Goal: Task Accomplishment & Management: Use online tool/utility

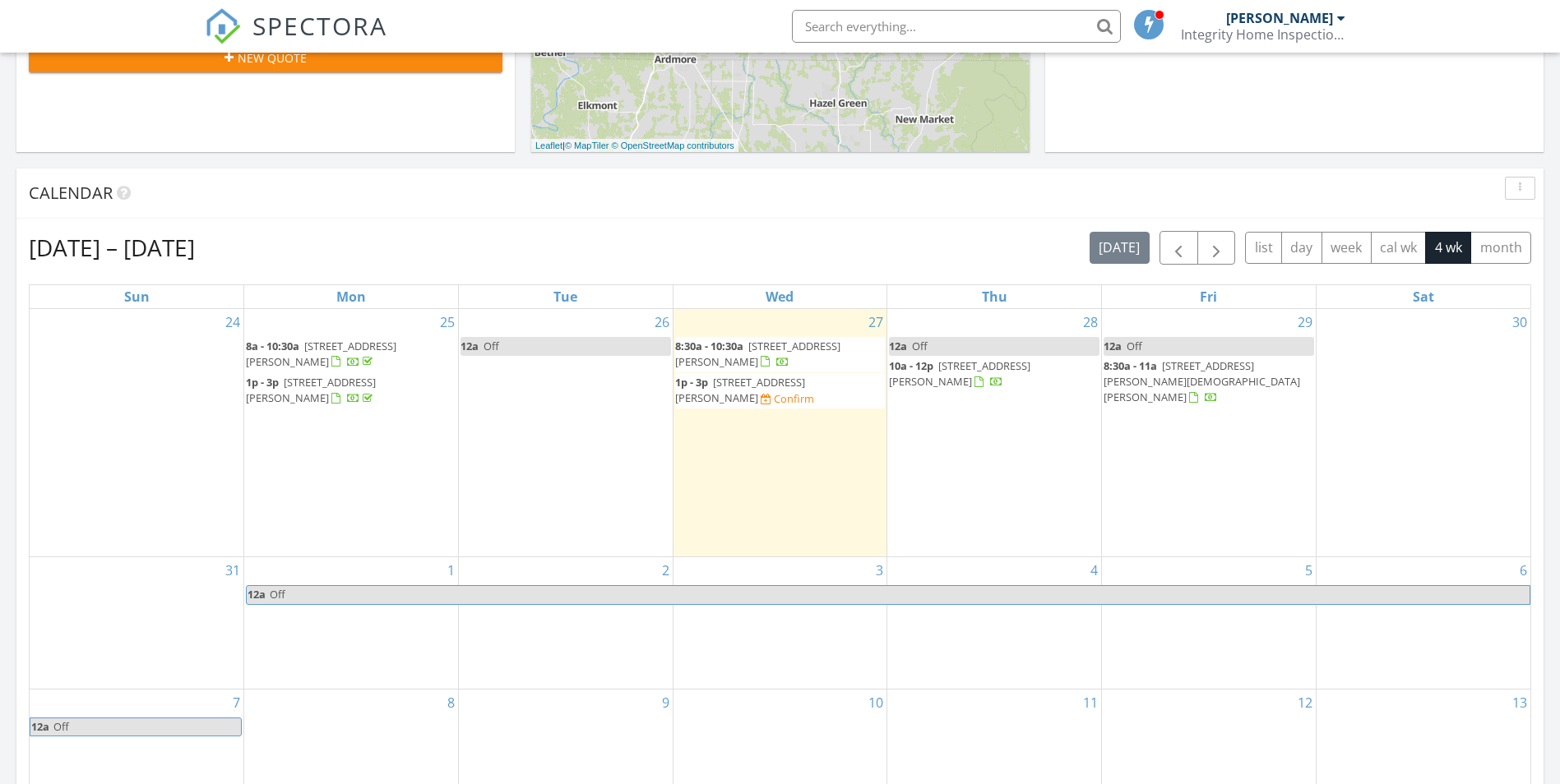
scroll to position [576, 0]
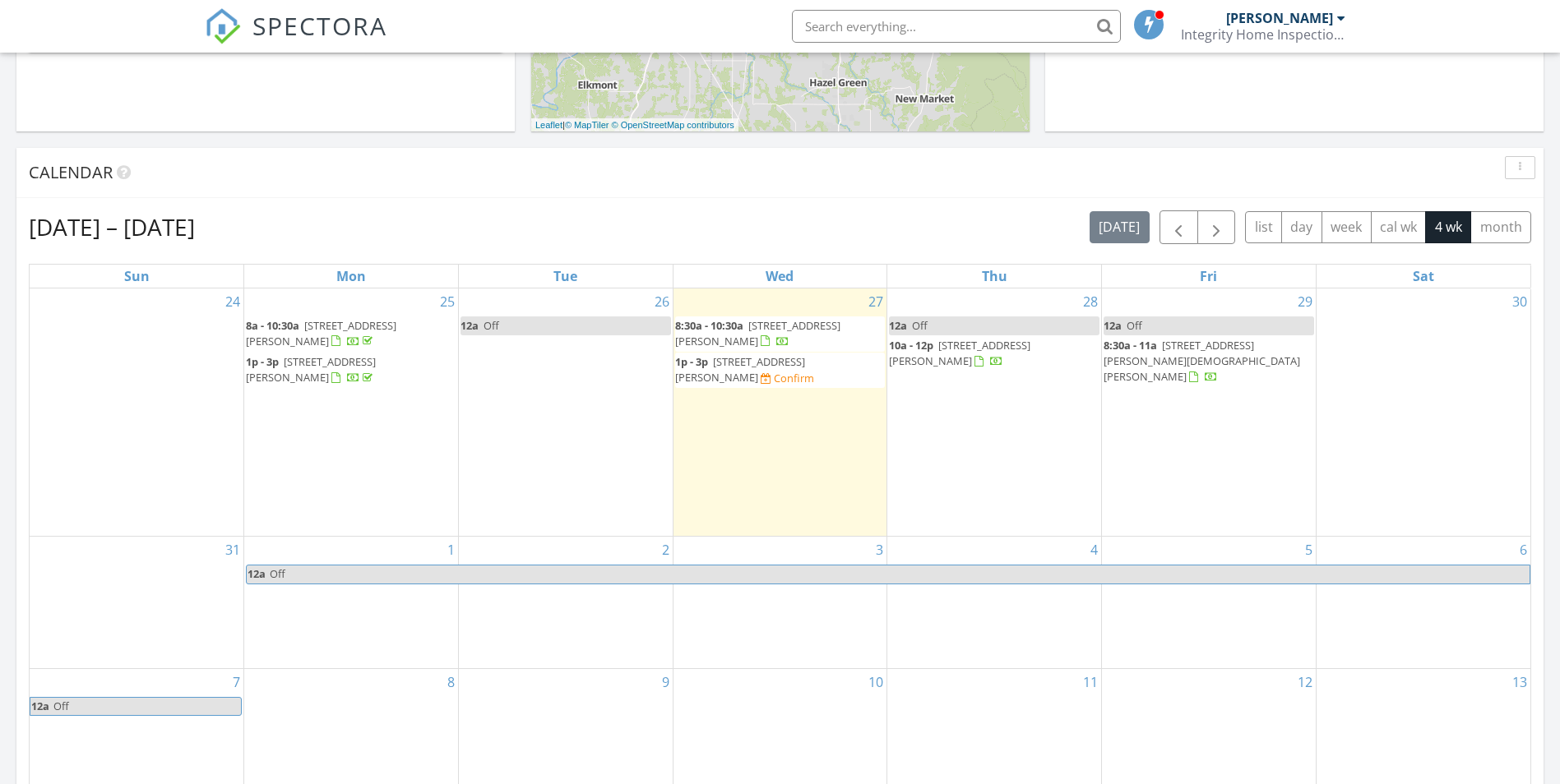
click at [763, 324] on span "1368 Pleasant Hill Rd, Lynchburg 37352" at bounding box center [757, 333] width 165 height 31
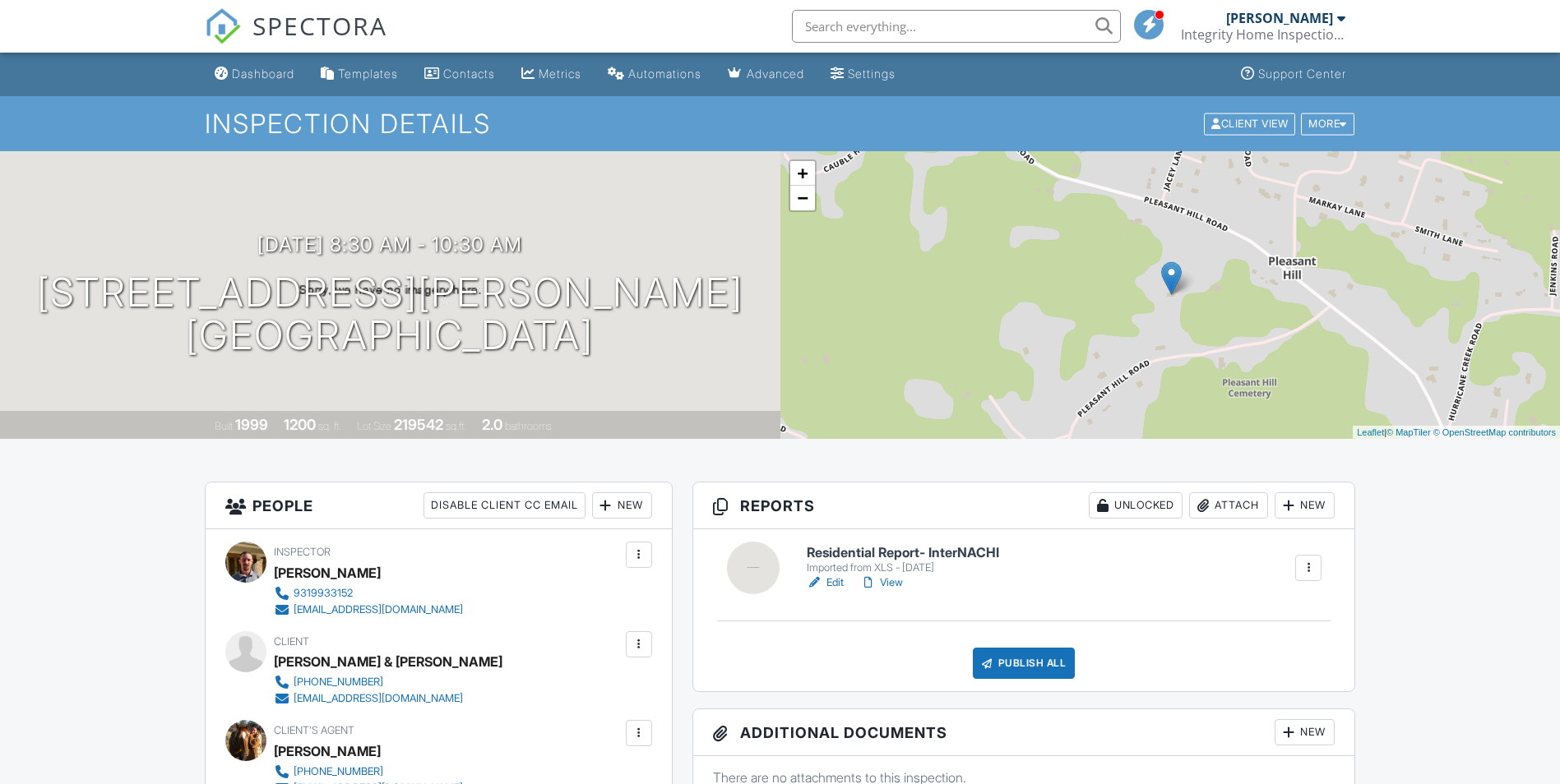
click at [830, 582] on link "Edit" at bounding box center [825, 582] width 37 height 16
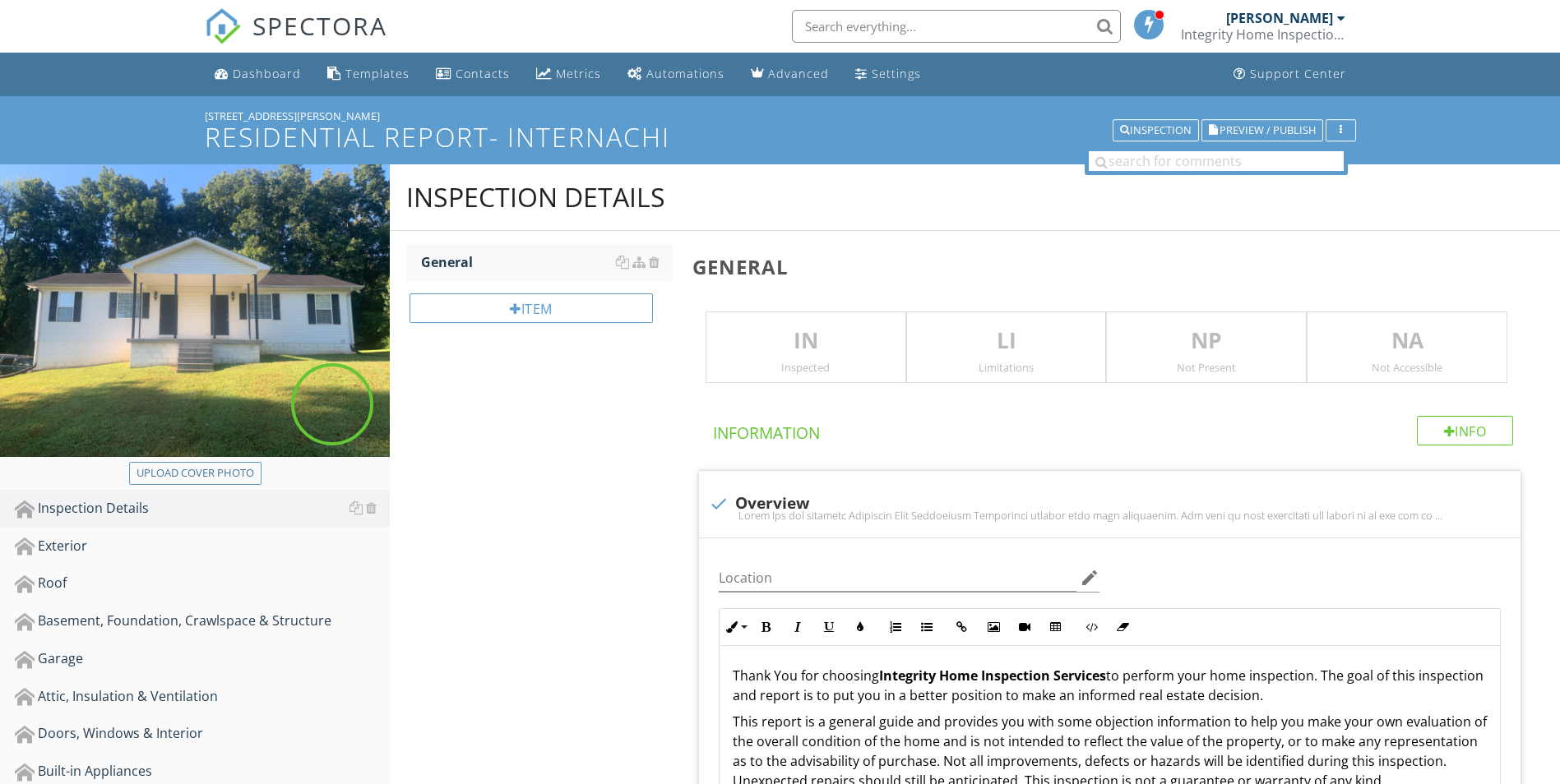
click at [815, 349] on p "IN" at bounding box center [805, 341] width 199 height 33
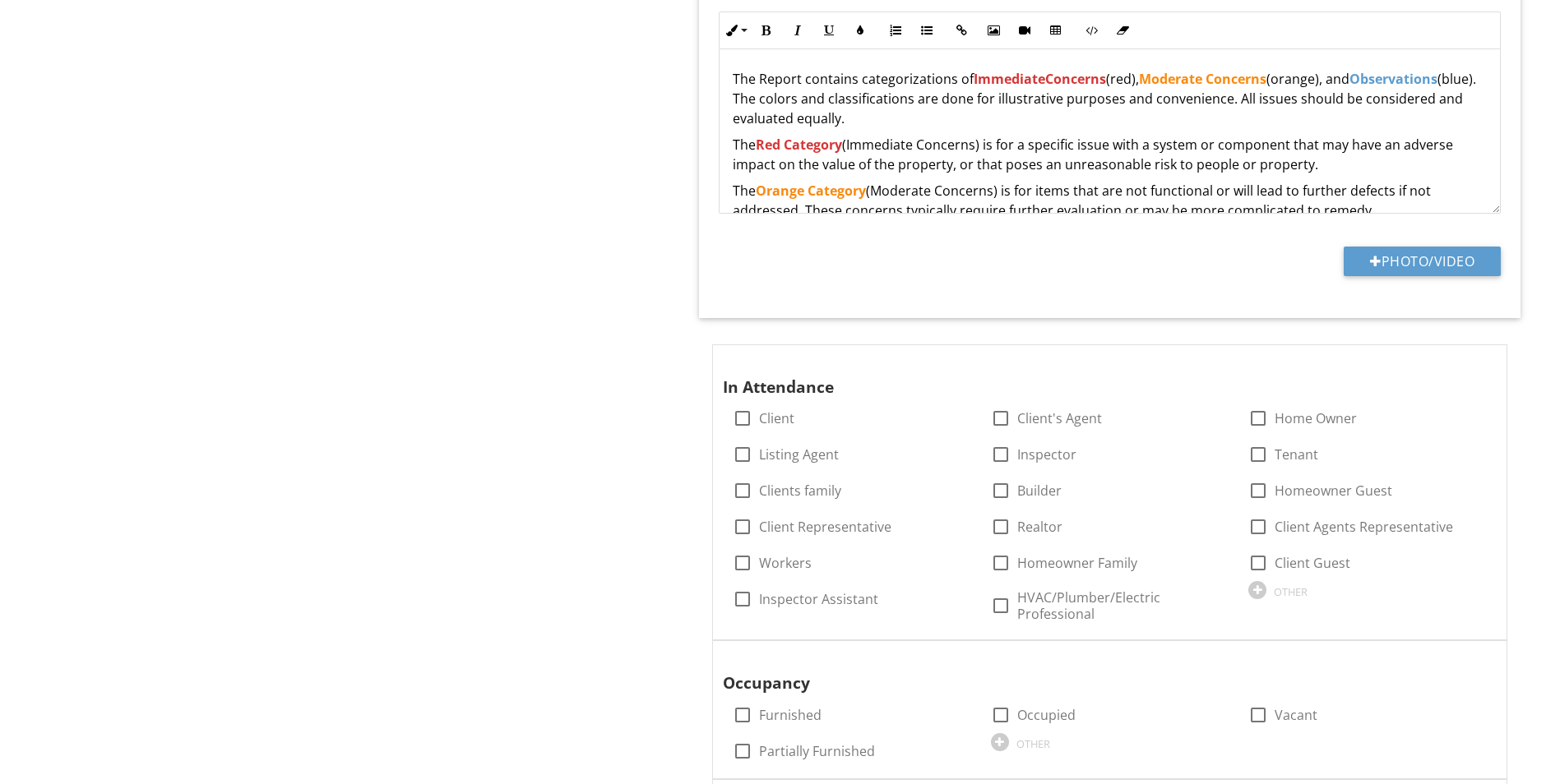
scroll to position [1151, 0]
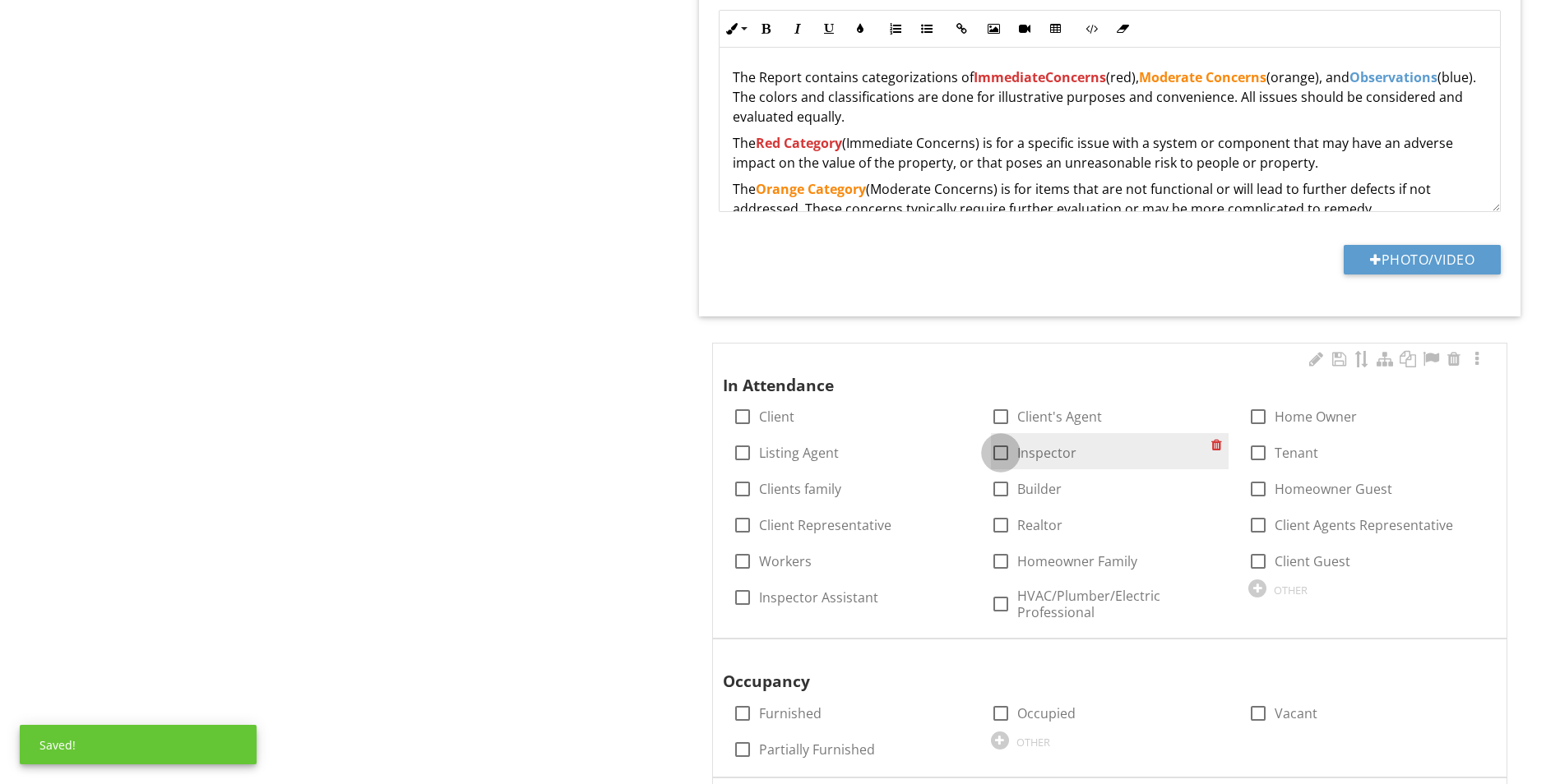
click at [994, 457] on div at bounding box center [1000, 452] width 28 height 28
checkbox input "true"
click at [999, 427] on div at bounding box center [1000, 416] width 28 height 28
checkbox input "true"
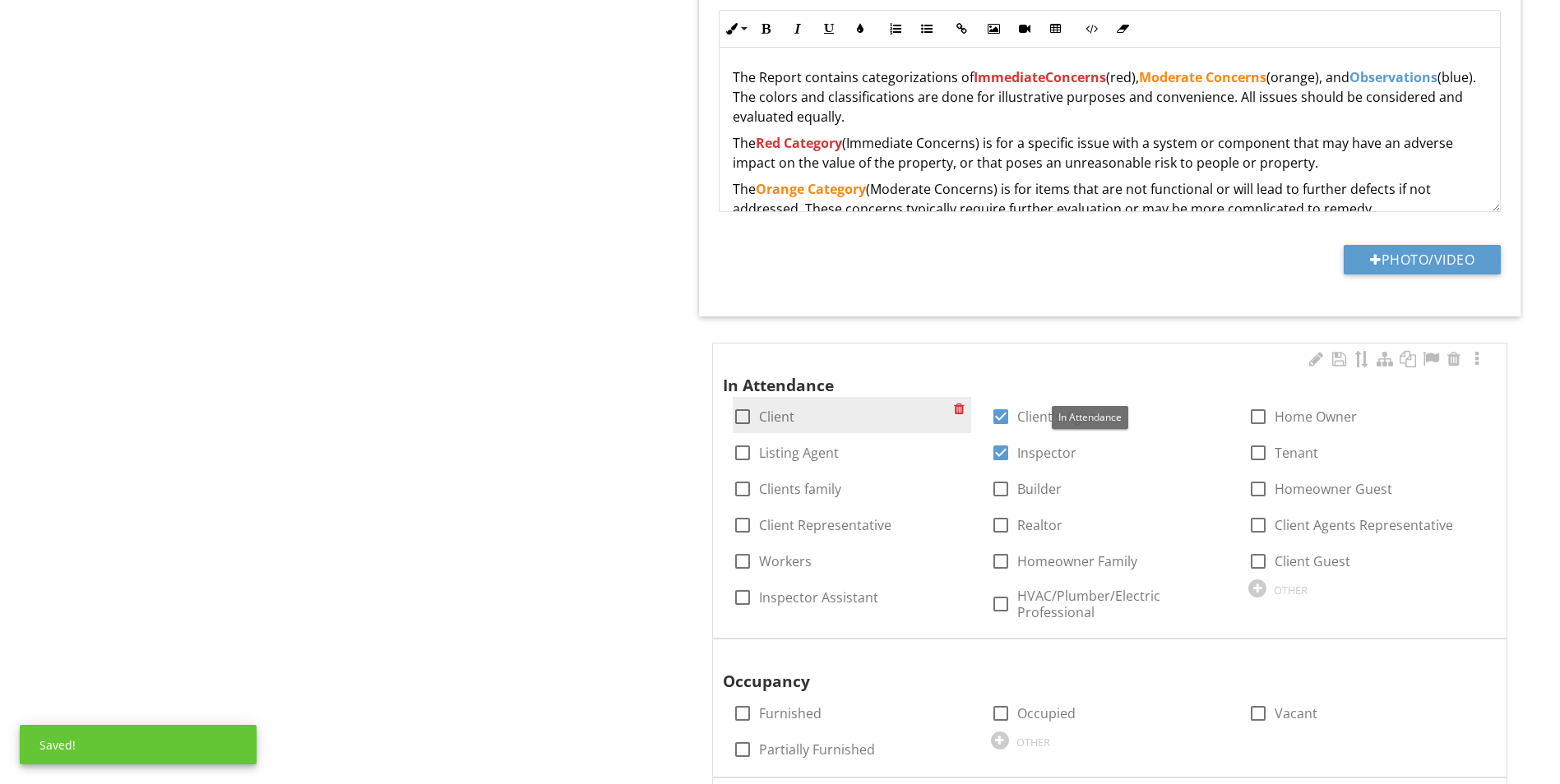
click at [742, 415] on div at bounding box center [742, 416] width 28 height 28
checkbox input "true"
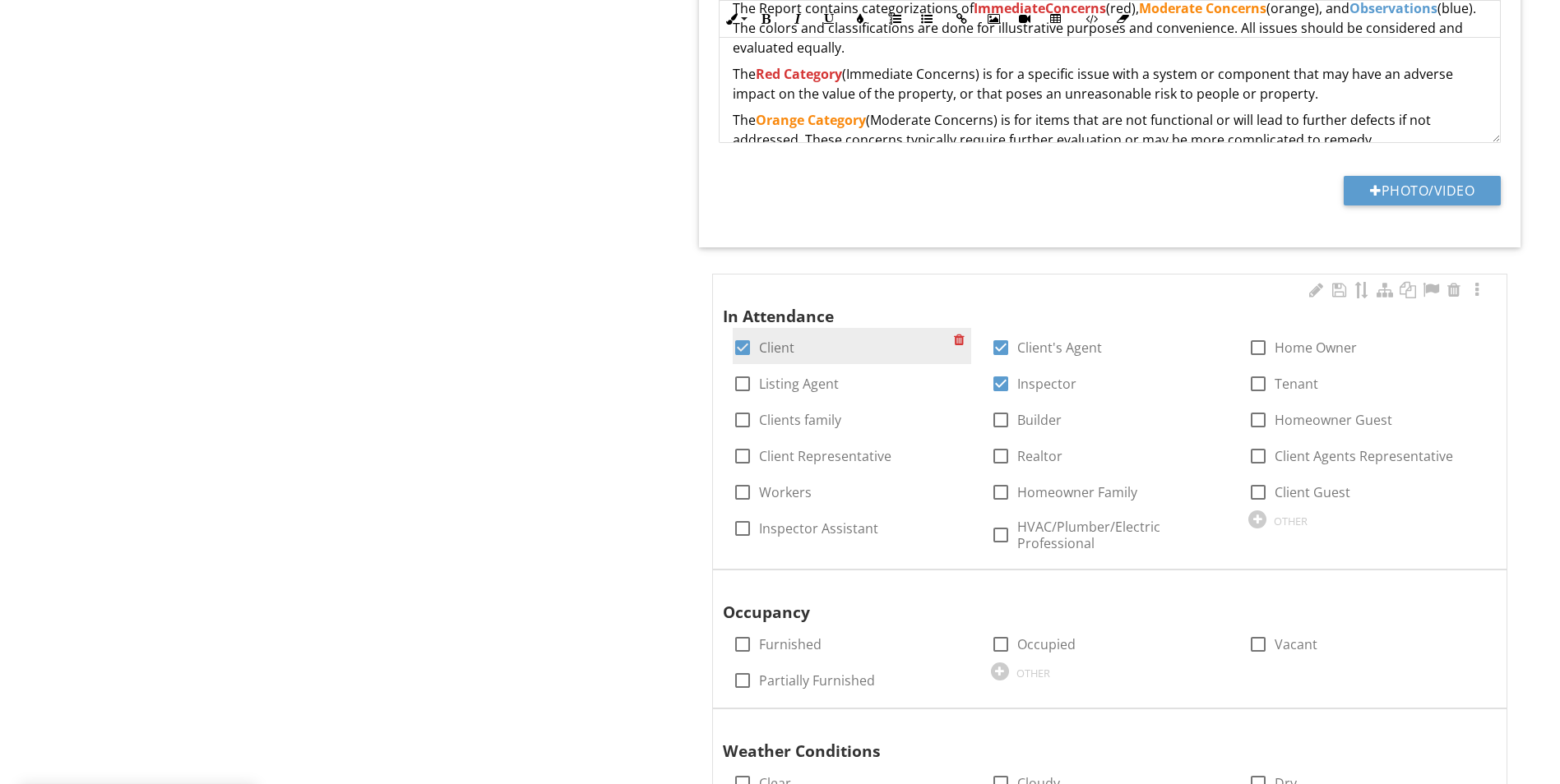
scroll to position [1315, 0]
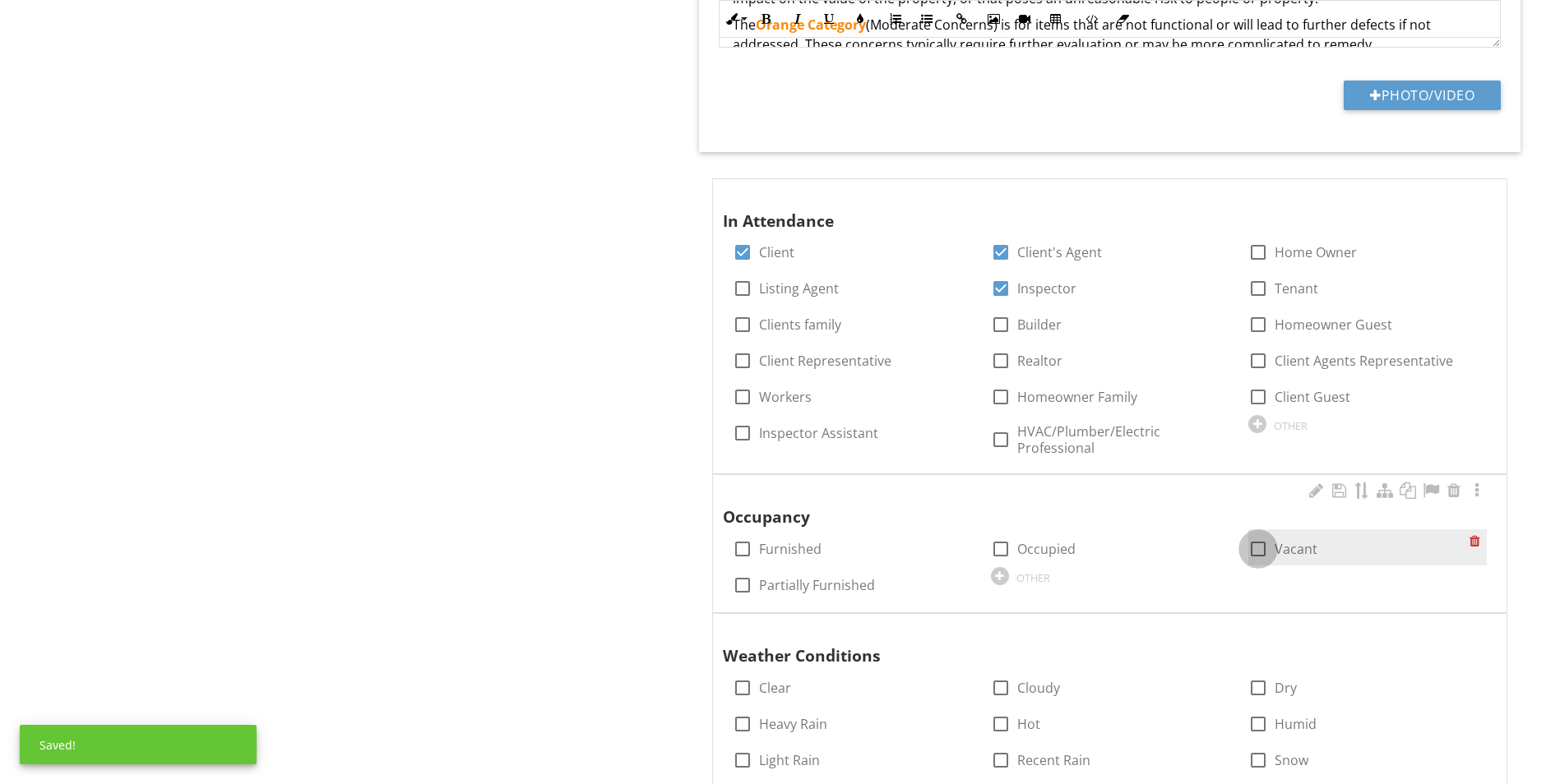
click at [1252, 552] on div at bounding box center [1258, 549] width 28 height 28
checkbox input "true"
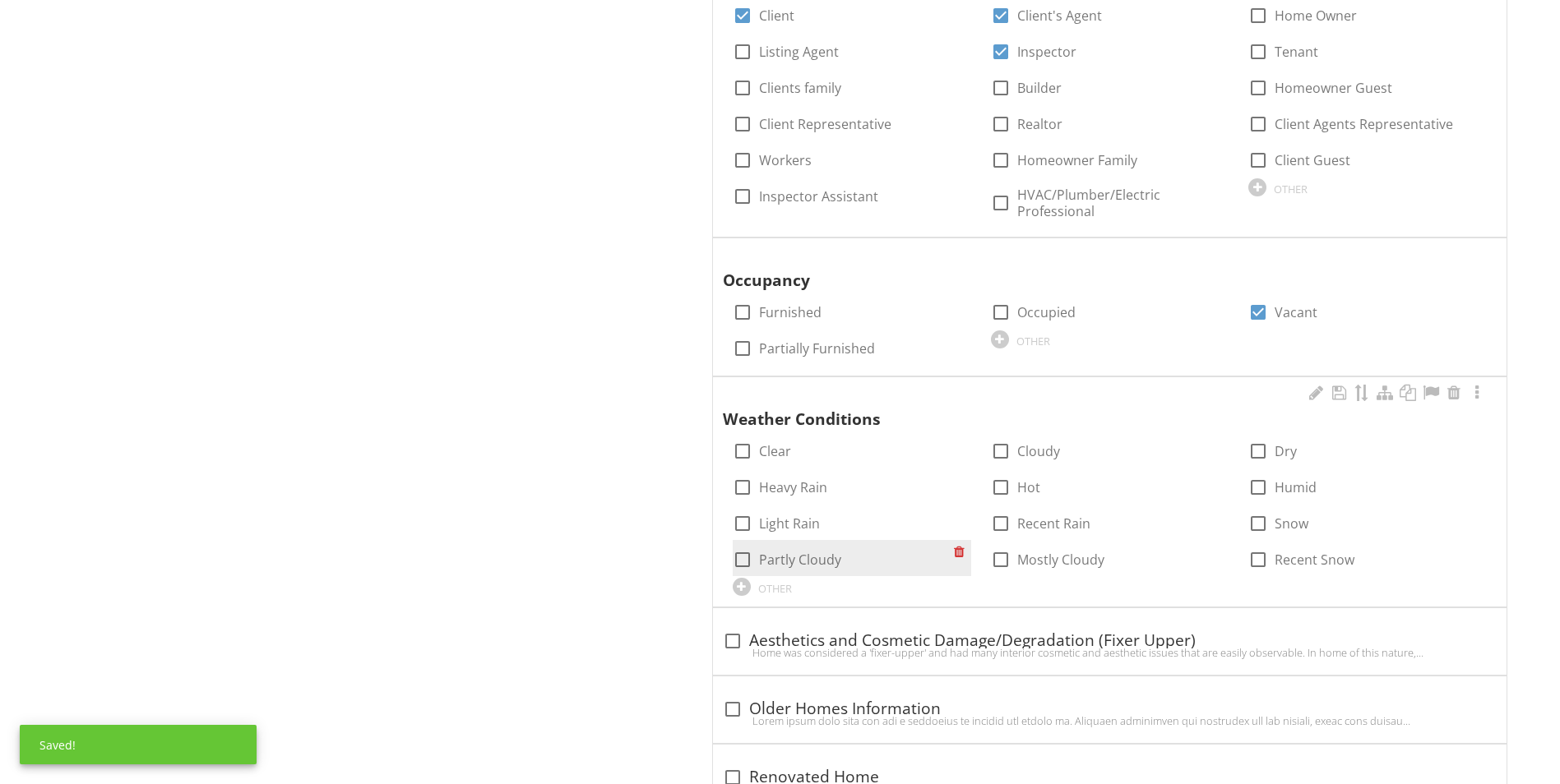
scroll to position [1561, 0]
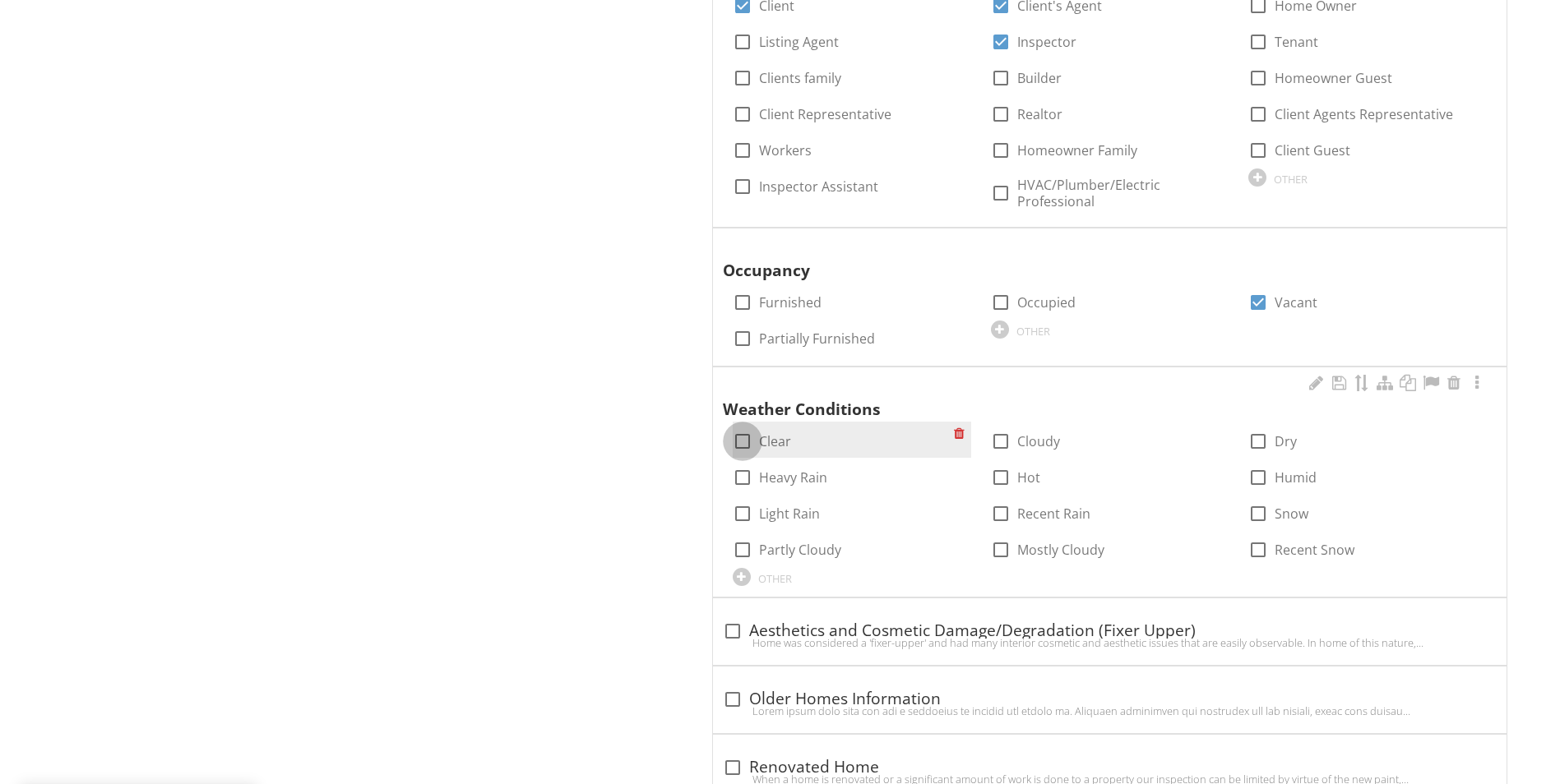
click at [746, 443] on div at bounding box center [742, 440] width 28 height 28
checkbox input "true"
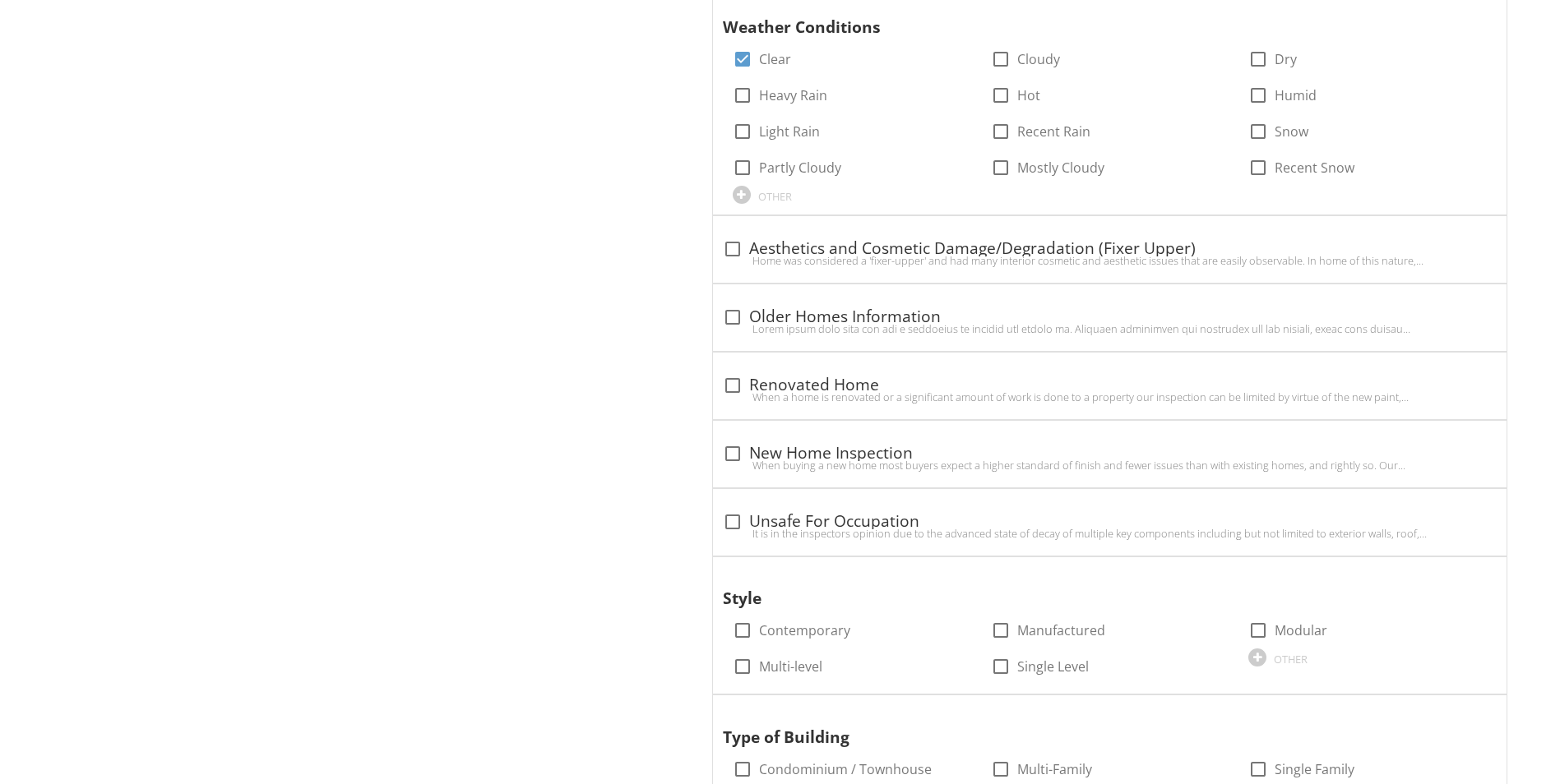
scroll to position [1972, 0]
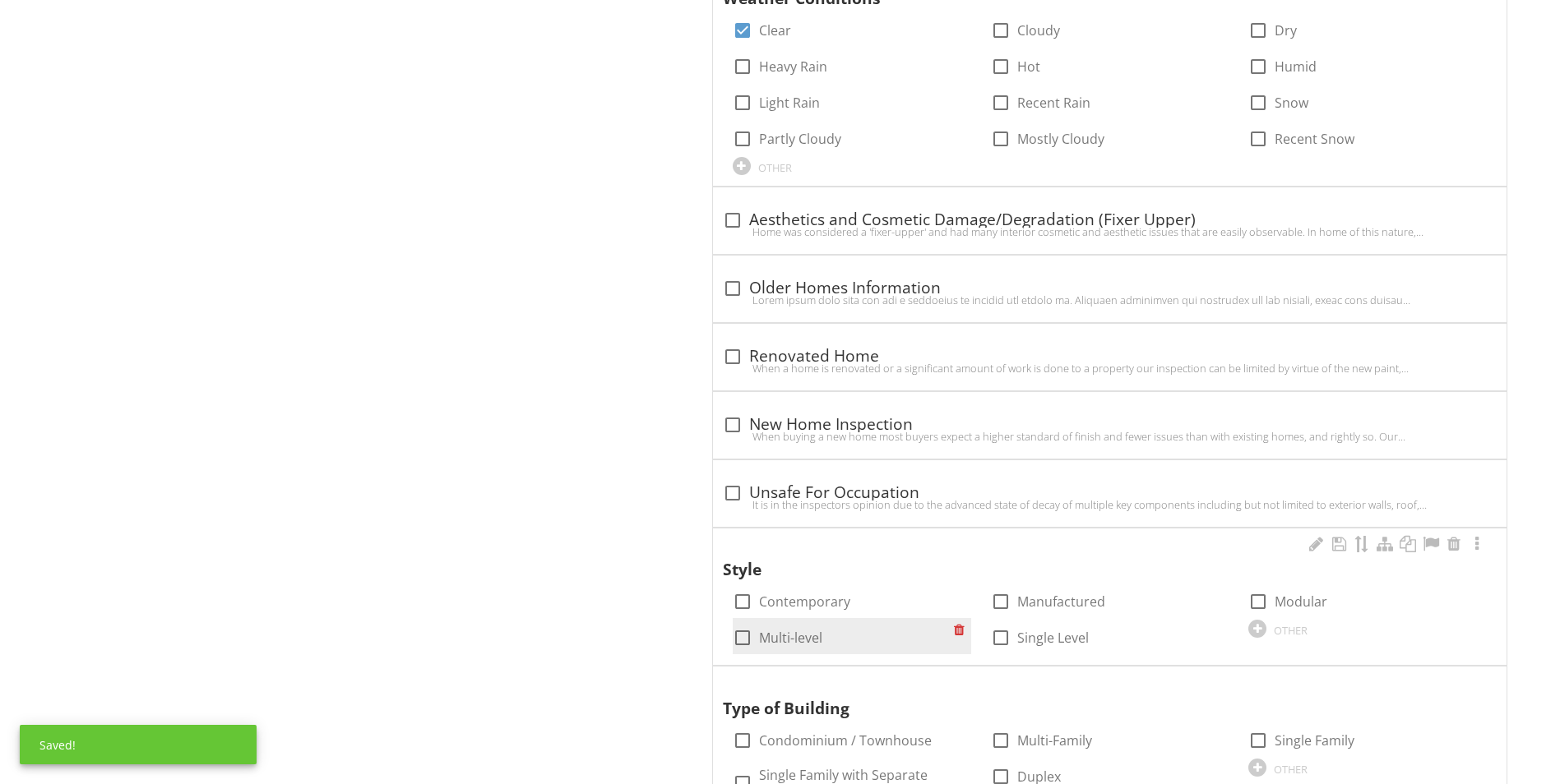
click at [747, 646] on div at bounding box center [742, 637] width 28 height 28
checkbox input "true"
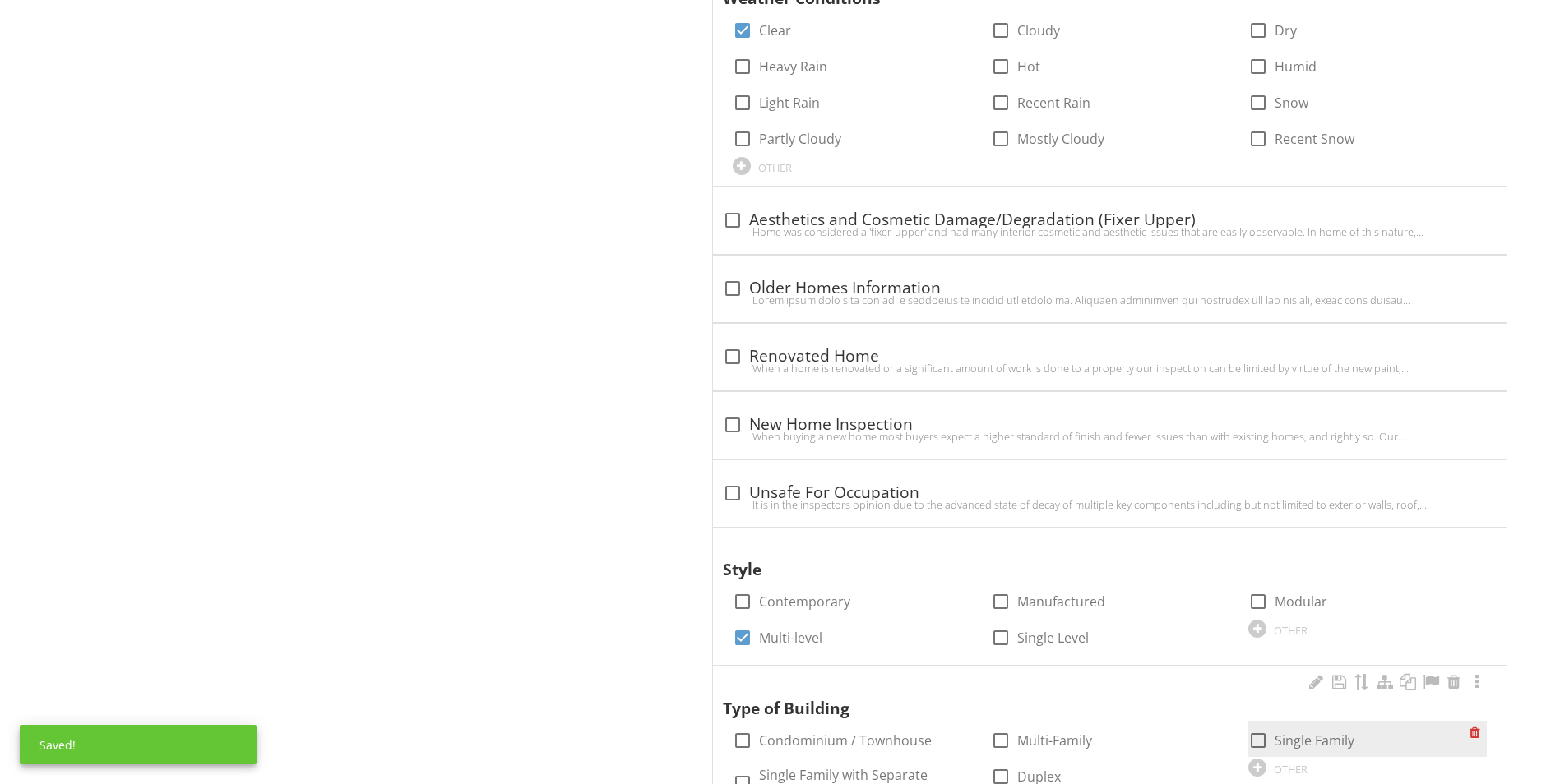
click at [1263, 736] on div at bounding box center [1258, 740] width 28 height 28
checkbox input "true"
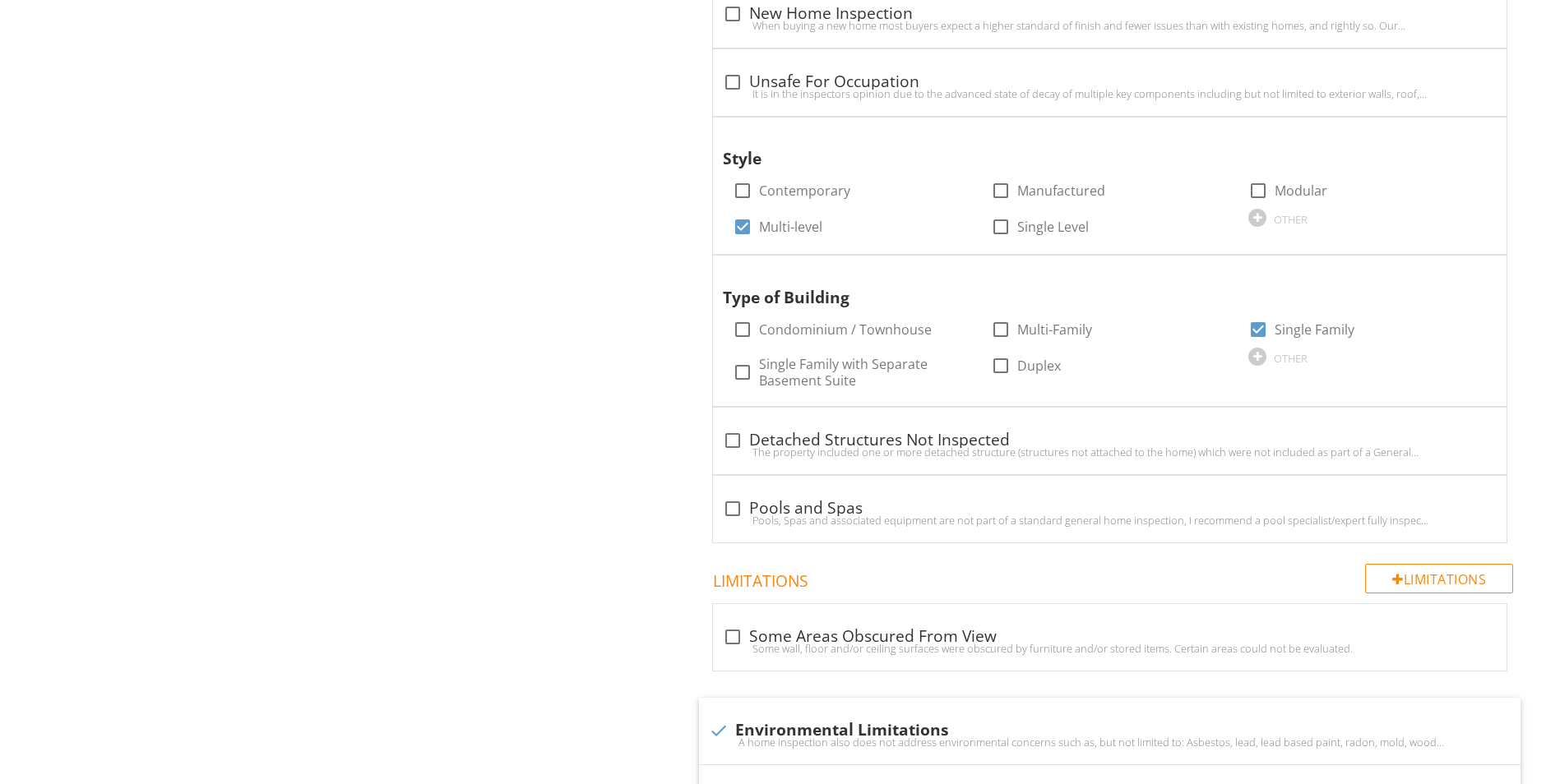
scroll to position [2301, 0]
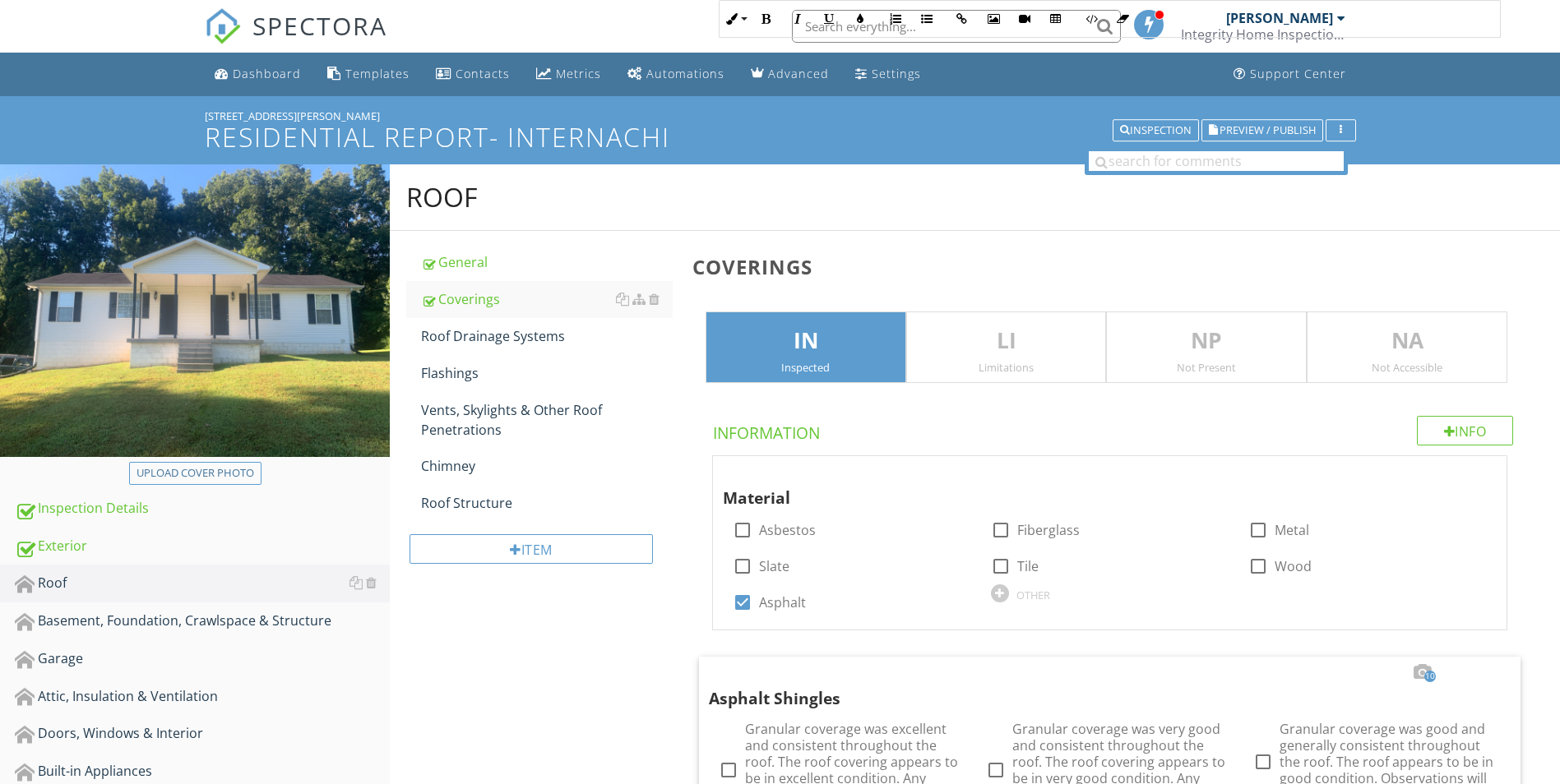
scroll to position [1188, 0]
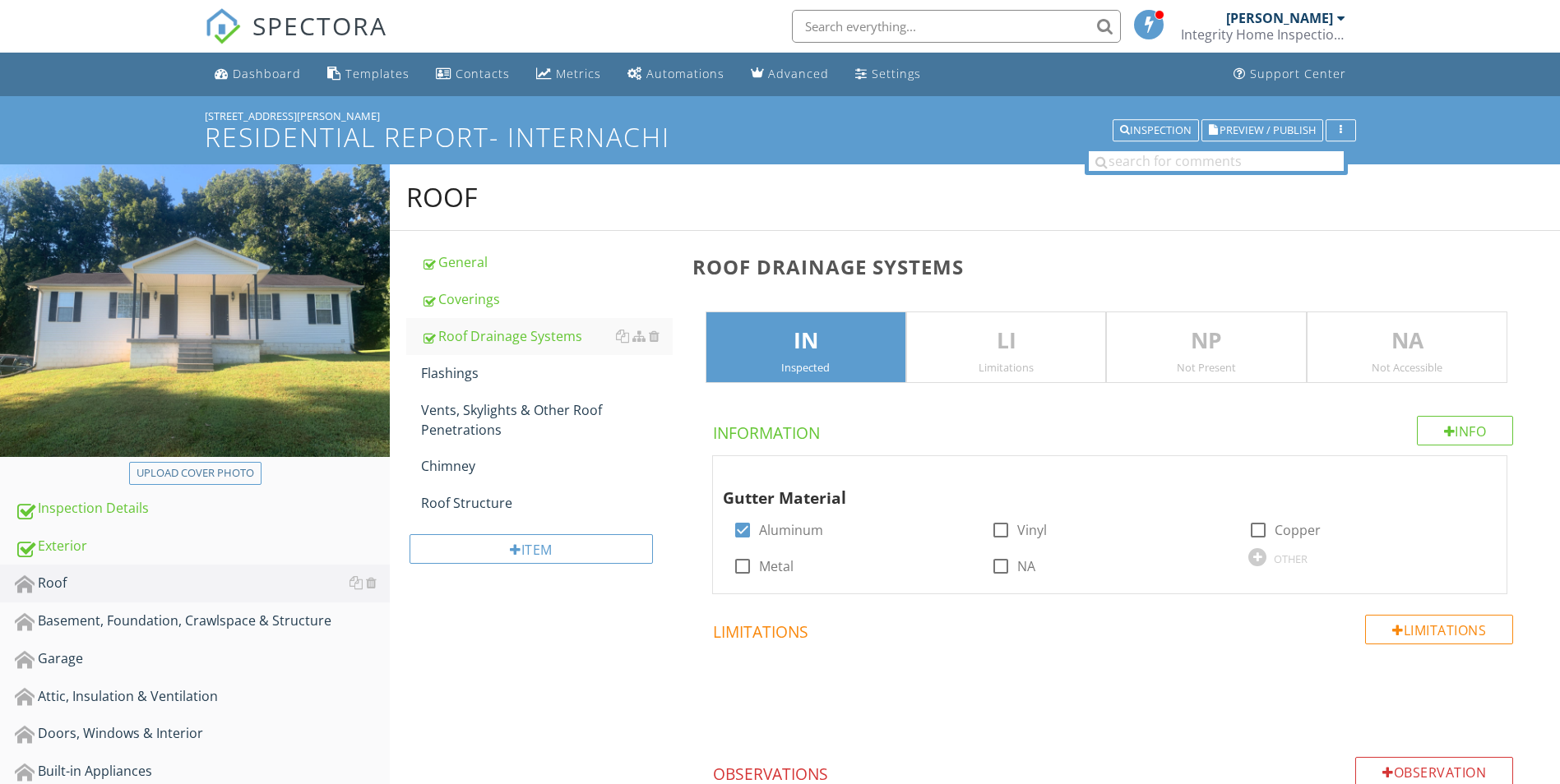
scroll to position [1507, 0]
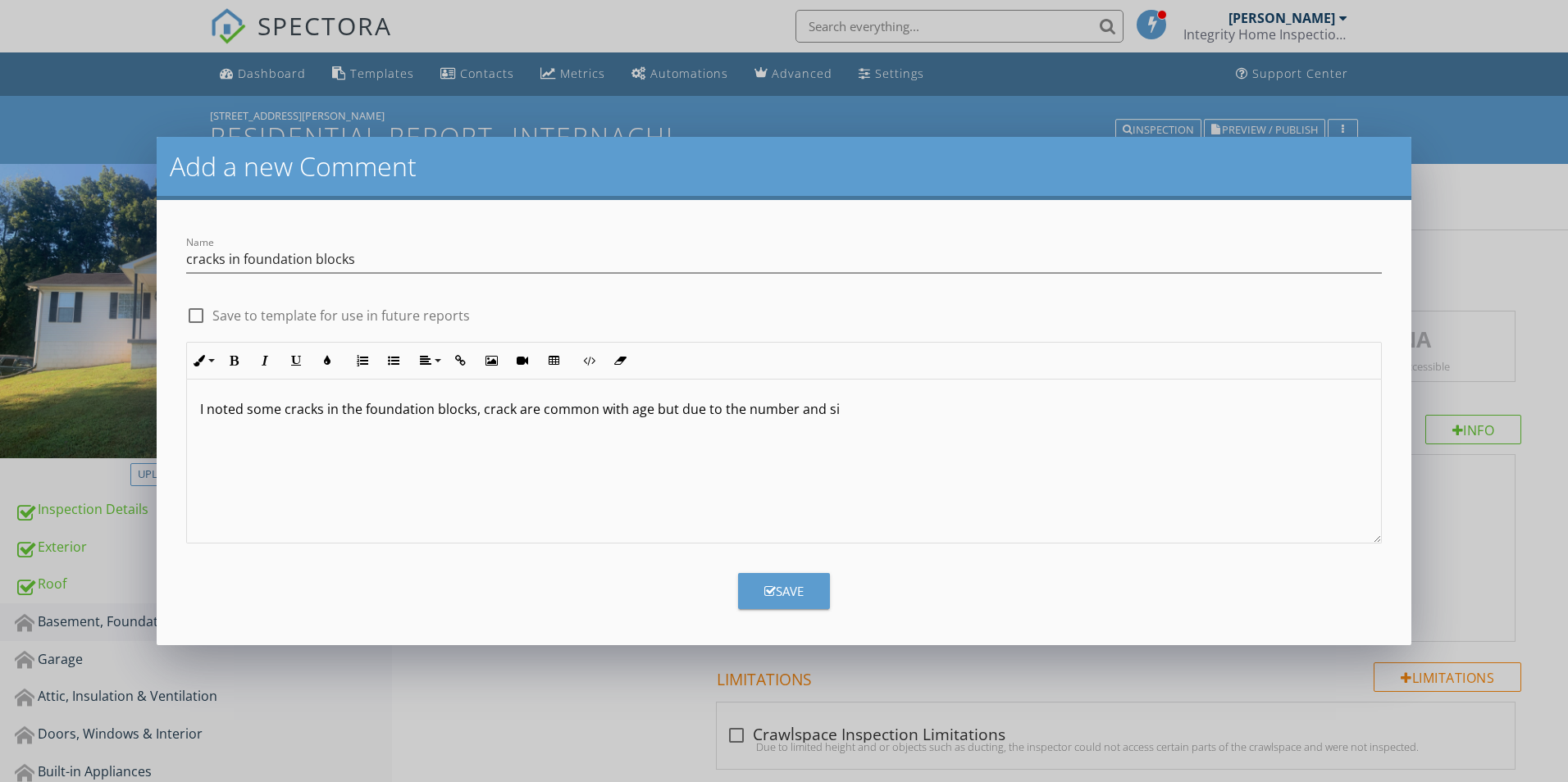
scroll to position [631, 0]
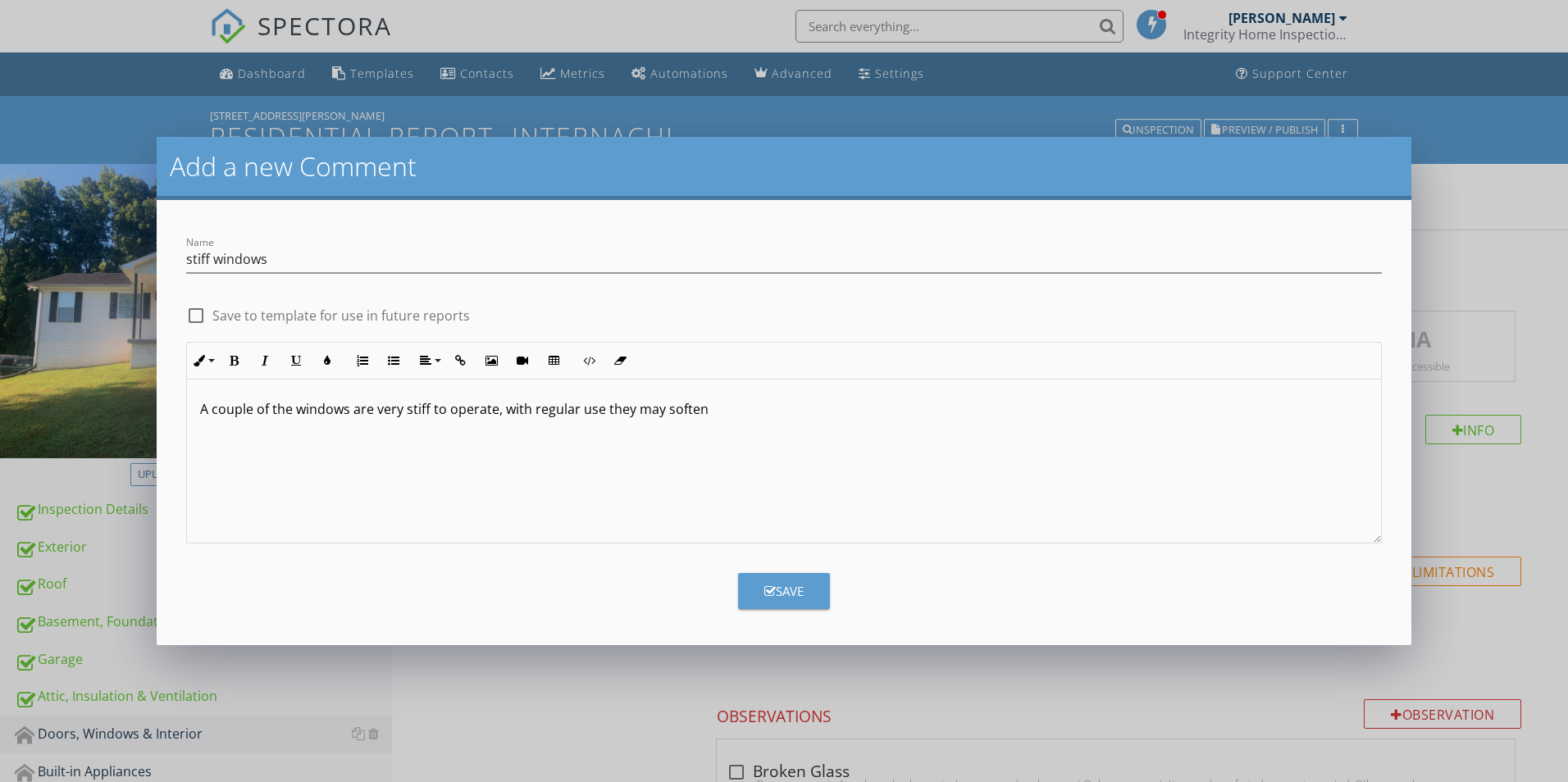
scroll to position [410, 0]
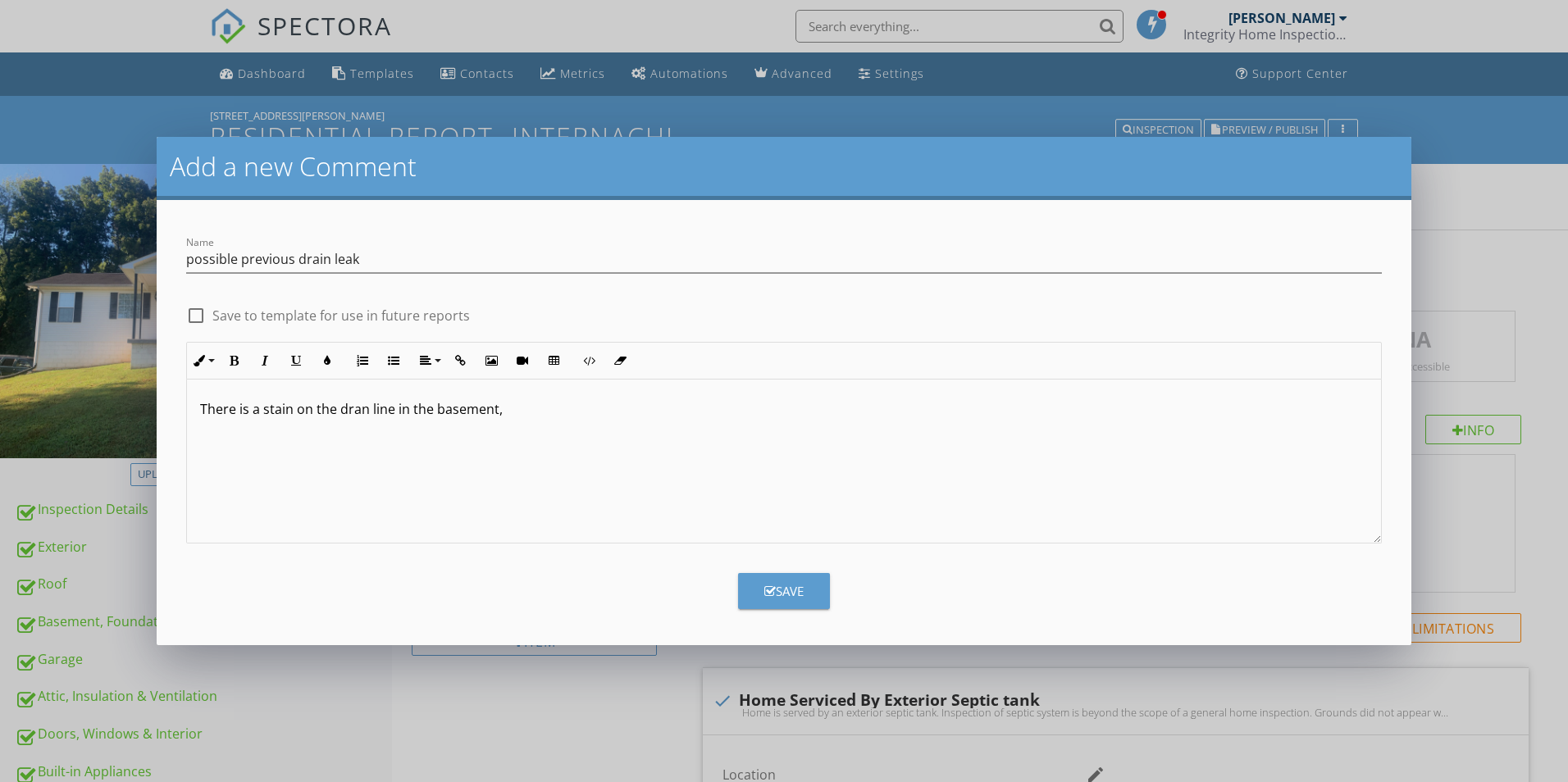
scroll to position [775, 0]
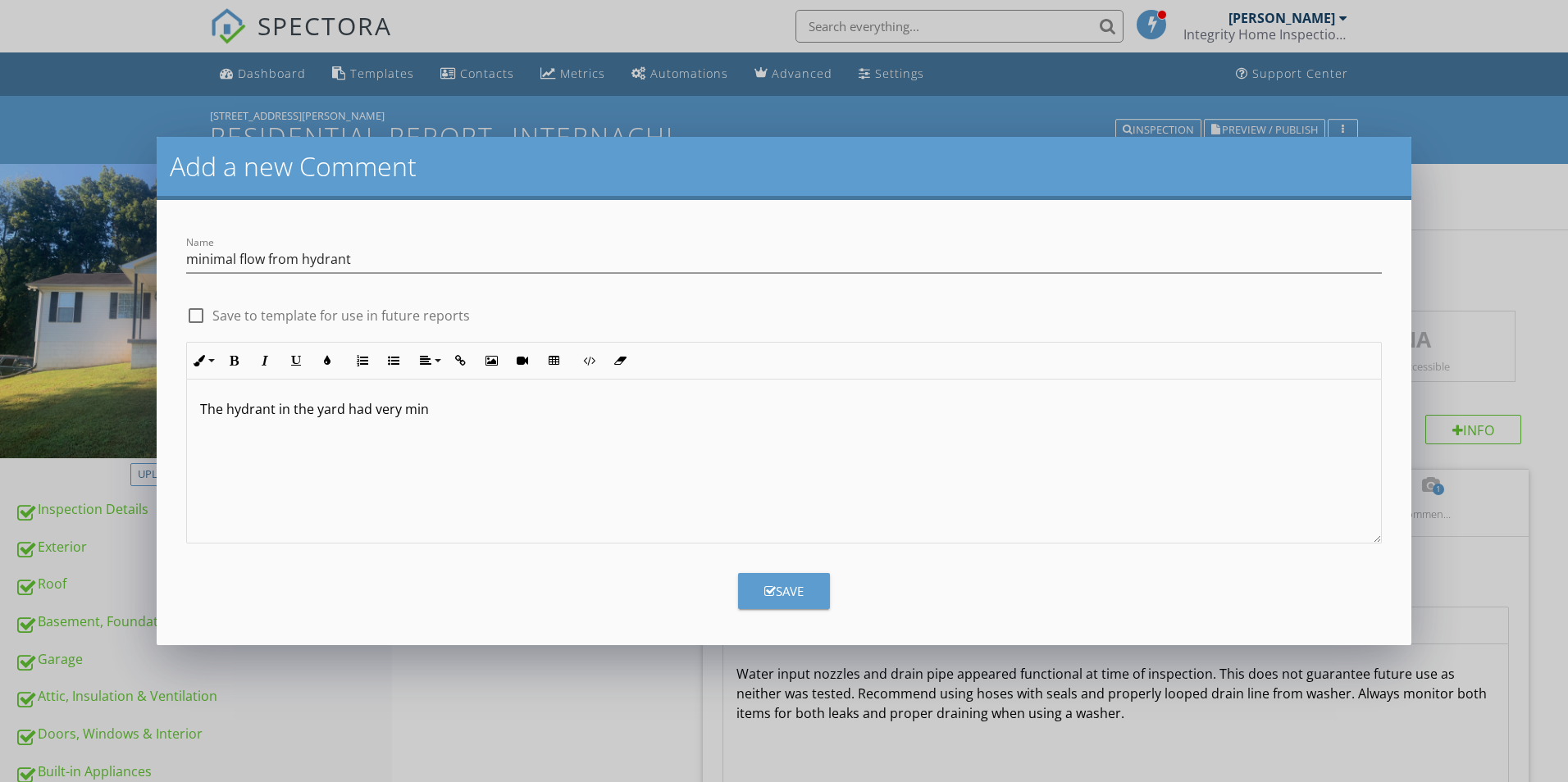
scroll to position [1536, 0]
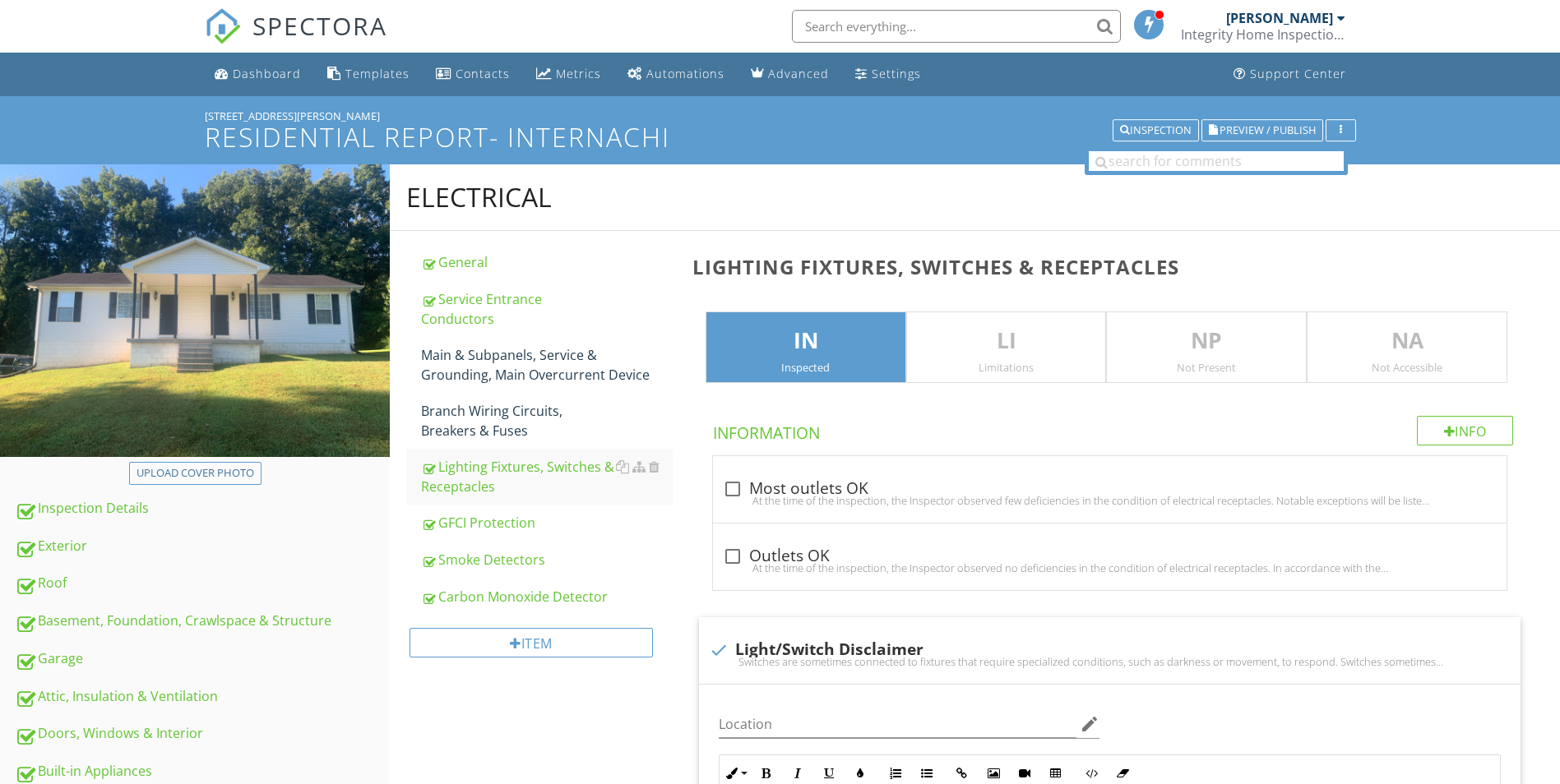
scroll to position [3387, 0]
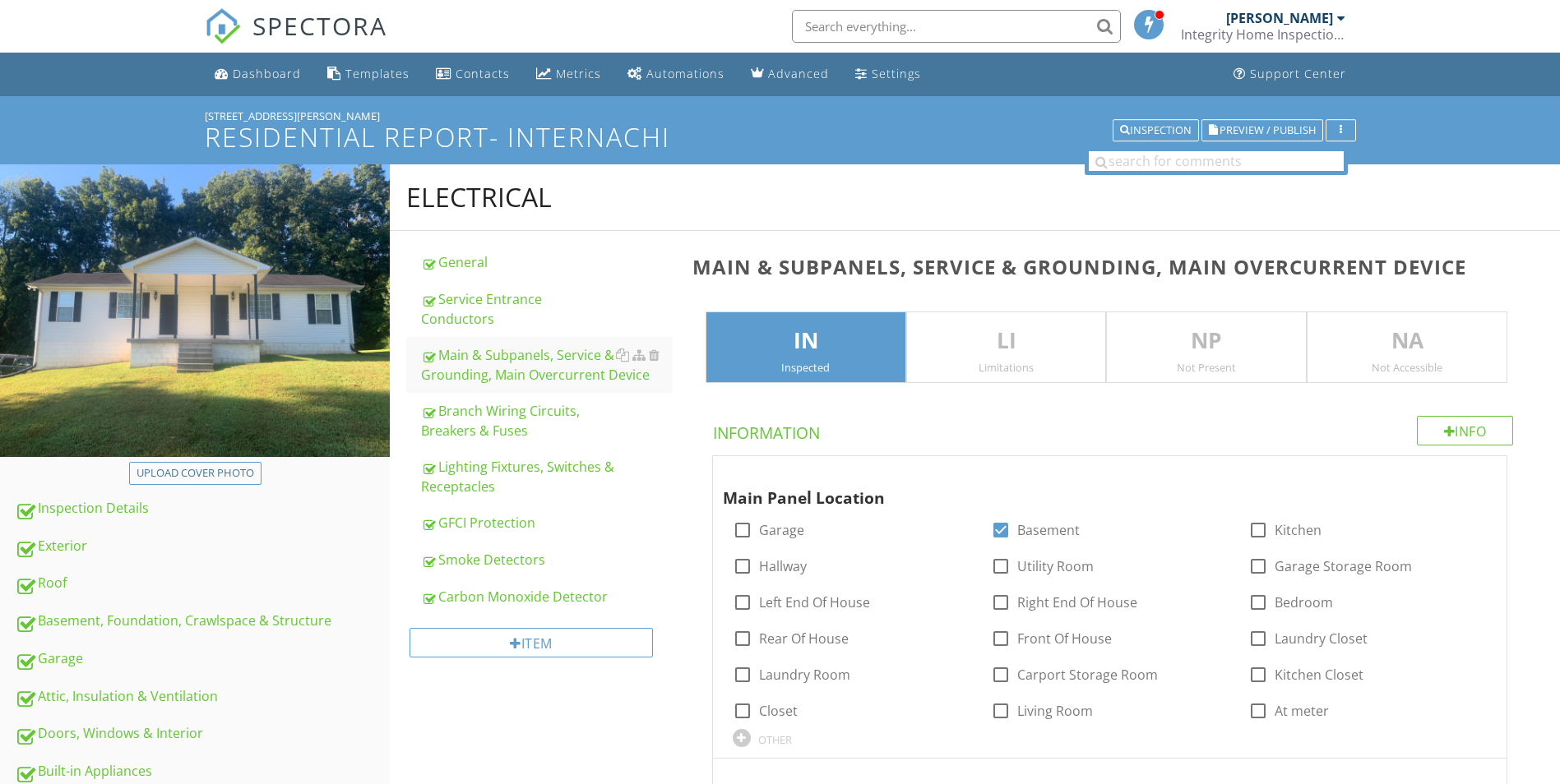
scroll to position [2712, 0]
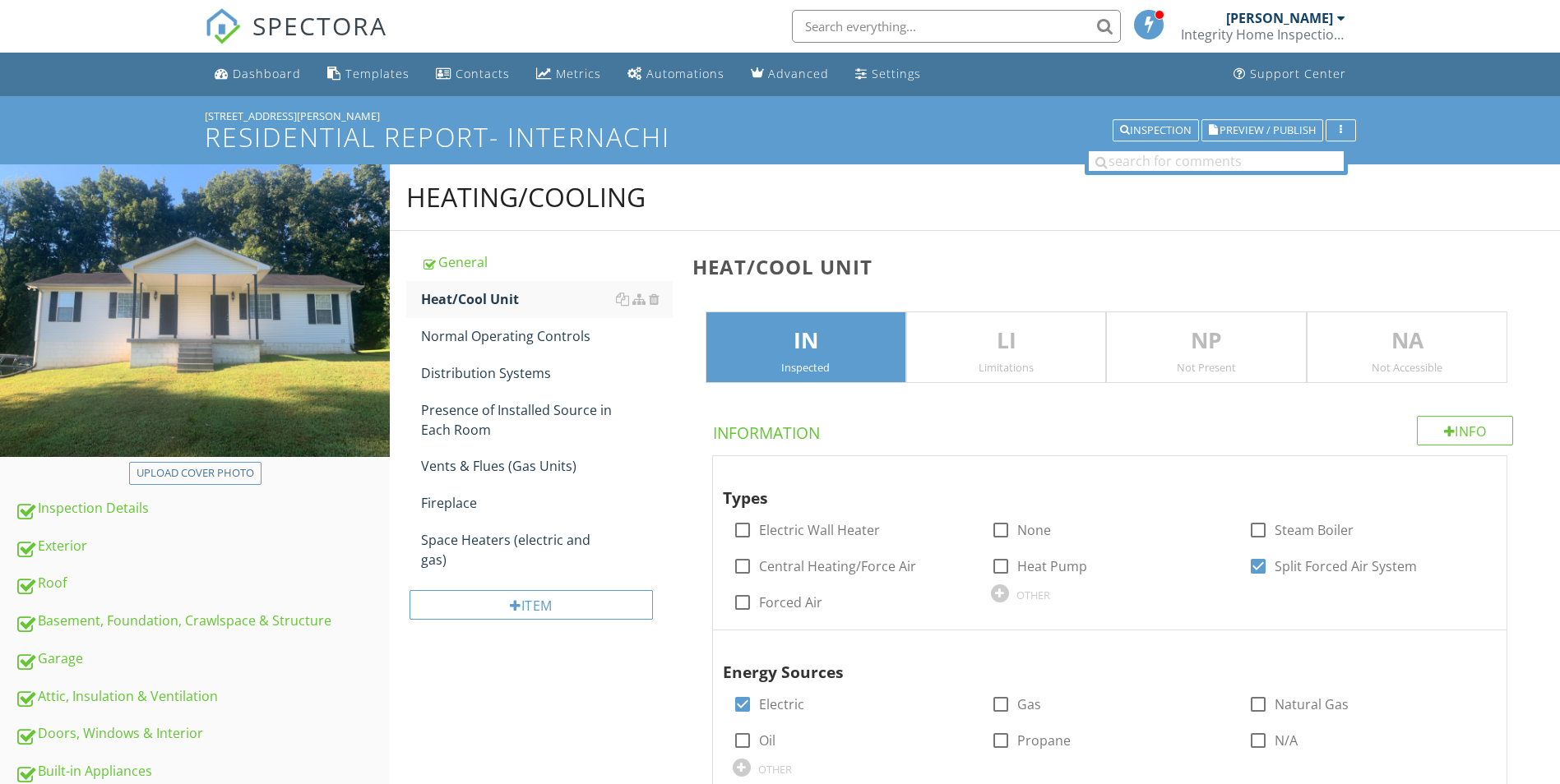
scroll to position [594, 0]
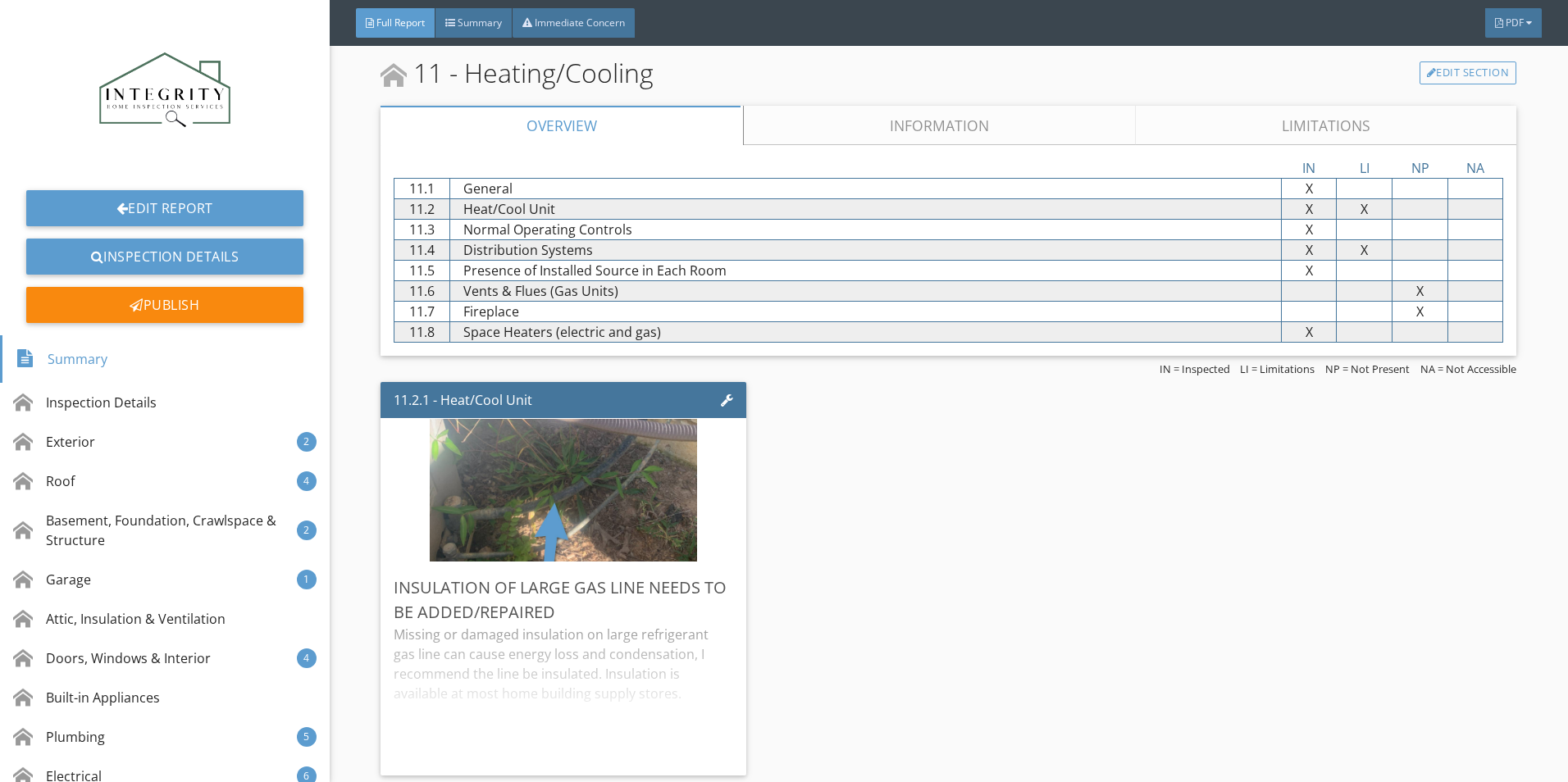
scroll to position [8142, 0]
